Goal: Navigation & Orientation: Find specific page/section

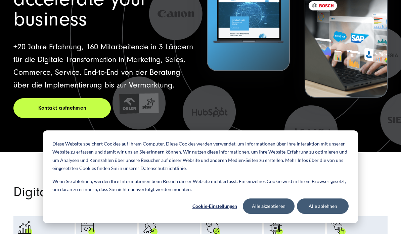
scroll to position [130, 0]
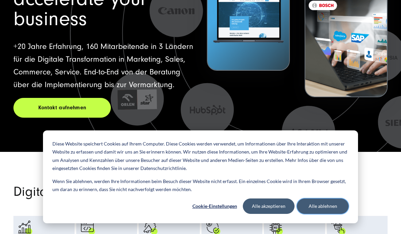
click at [310, 214] on button "Alle ablehnen" at bounding box center [323, 206] width 52 height 15
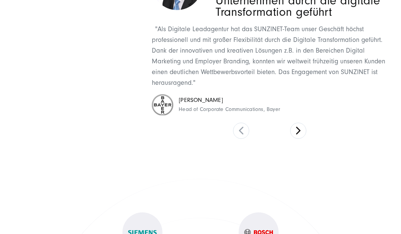
scroll to position [2544, 0]
click at [303, 139] on button at bounding box center [298, 131] width 16 height 16
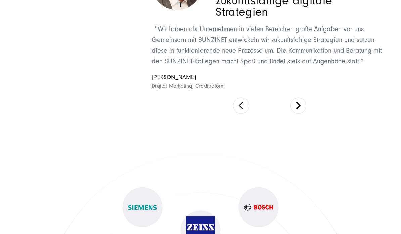
click at [305, 114] on button at bounding box center [298, 106] width 16 height 16
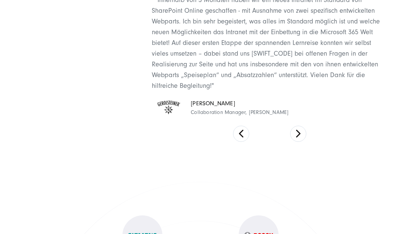
scroll to position [2585, 0]
click at [305, 142] on button at bounding box center [298, 134] width 16 height 16
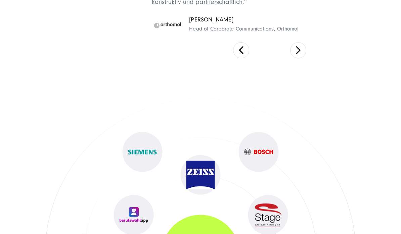
click at [300, 58] on button at bounding box center [298, 50] width 16 height 16
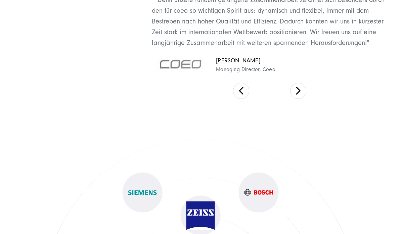
click at [305, 99] on button at bounding box center [298, 91] width 16 height 16
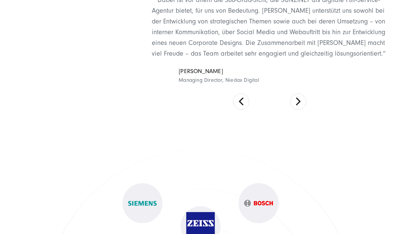
click at [304, 110] on button at bounding box center [298, 102] width 16 height 16
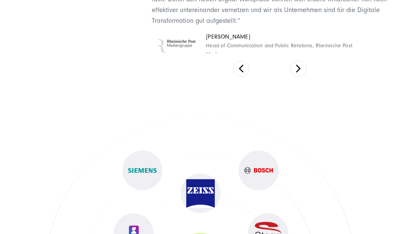
click at [303, 77] on button at bounding box center [298, 69] width 16 height 16
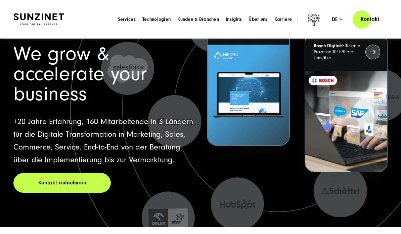
scroll to position [0, 0]
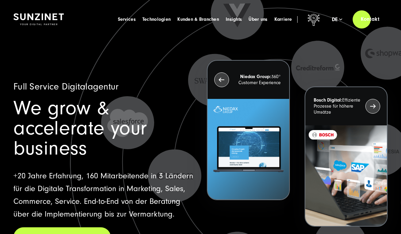
click at [209, 20] on span "Kunden & Branchen" at bounding box center [198, 19] width 42 height 7
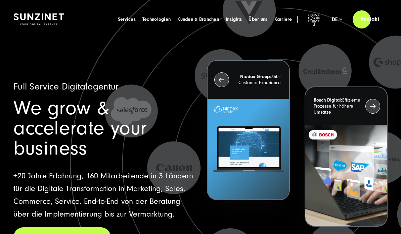
click at [183, 23] on span "Kunden & Branchen" at bounding box center [198, 19] width 42 height 7
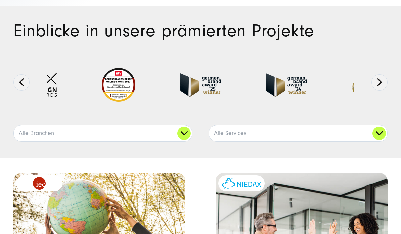
scroll to position [36, 0]
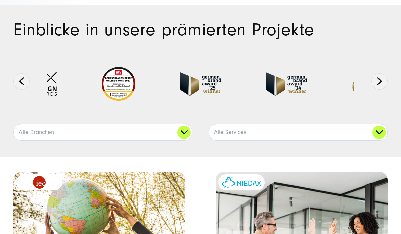
click at [381, 86] on button "Next" at bounding box center [379, 82] width 16 height 16
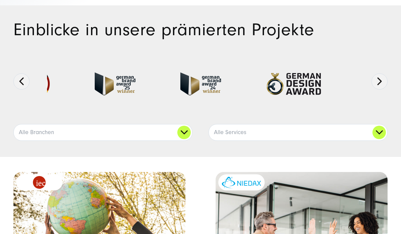
click at [385, 83] on button "Next" at bounding box center [379, 82] width 16 height 16
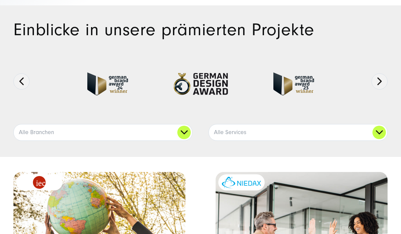
click at [381, 84] on button "Next" at bounding box center [379, 82] width 16 height 16
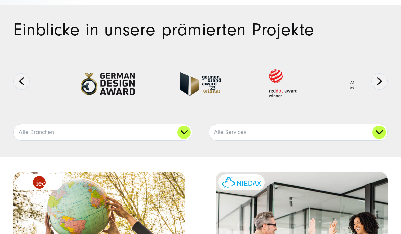
click at [380, 84] on button "Next" at bounding box center [379, 82] width 16 height 16
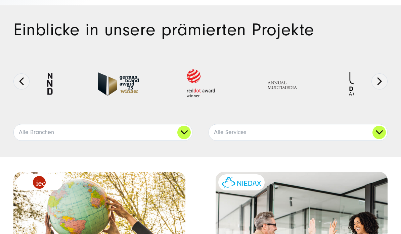
click at [381, 83] on button "Next" at bounding box center [379, 82] width 16 height 16
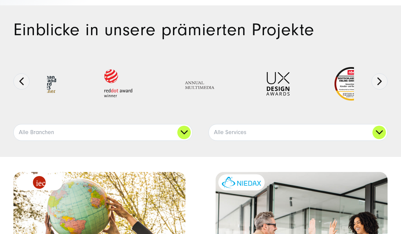
click at [381, 83] on button "Next" at bounding box center [379, 82] width 16 height 16
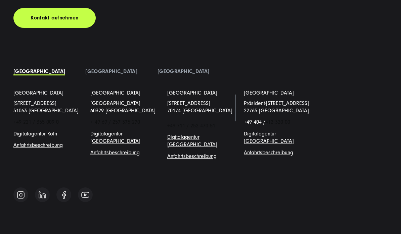
scroll to position [2676, 0]
